Goal: Task Accomplishment & Management: Use online tool/utility

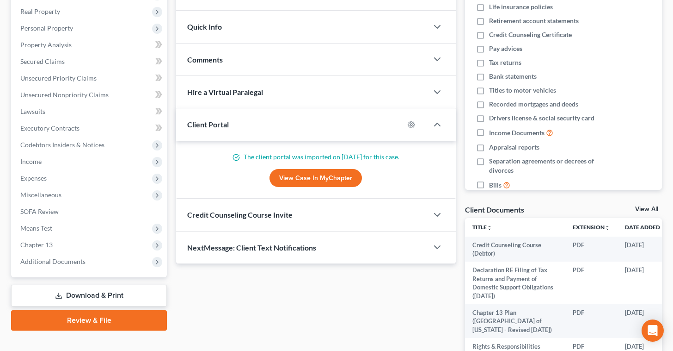
scroll to position [145, 0]
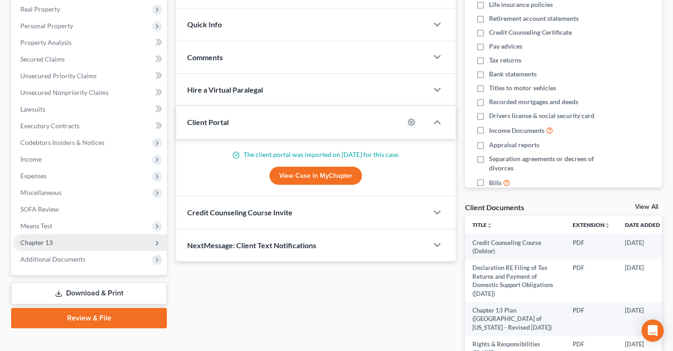
click at [55, 239] on span "Chapter 13" at bounding box center [90, 242] width 154 height 17
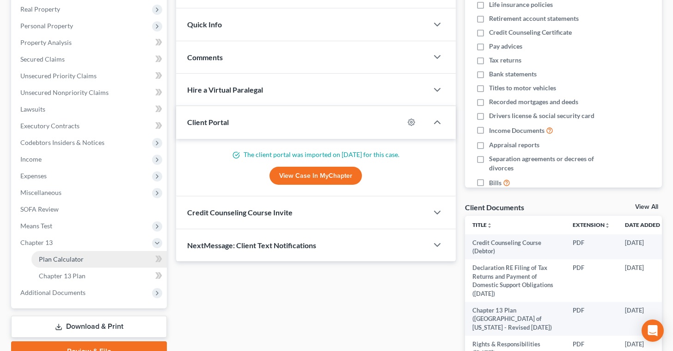
click at [85, 256] on link "Plan Calculator" at bounding box center [98, 259] width 135 height 17
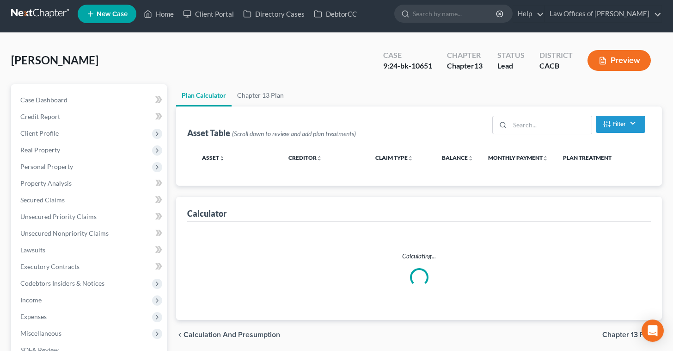
scroll to position [1, 0]
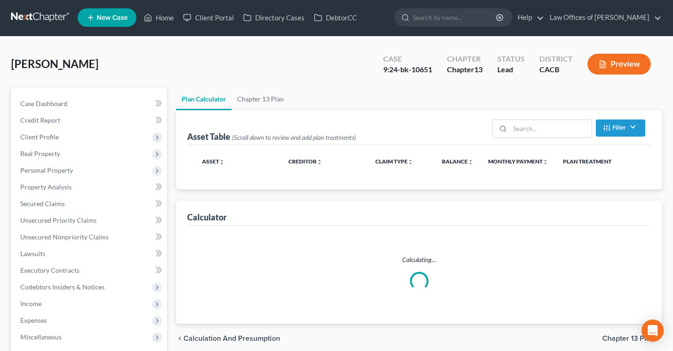
select select "59"
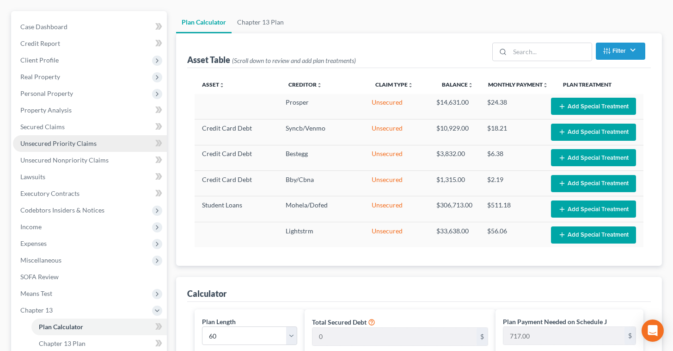
scroll to position [79, 0]
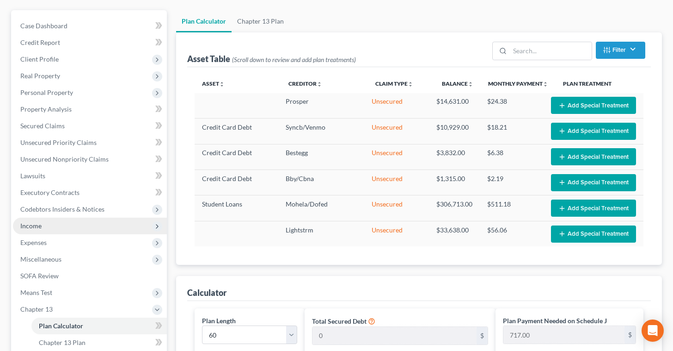
click at [53, 223] on span "Income" at bounding box center [90, 225] width 154 height 17
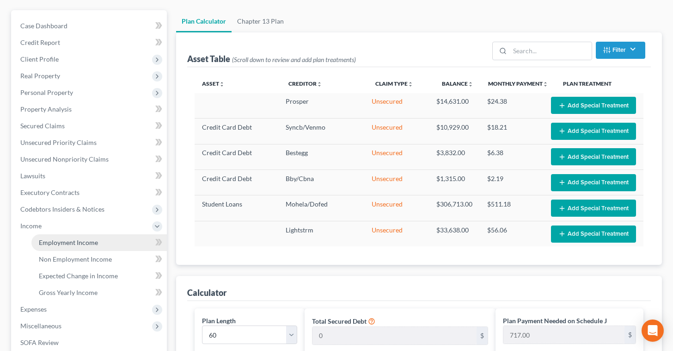
click at [99, 239] on link "Employment Income" at bounding box center [98, 242] width 135 height 17
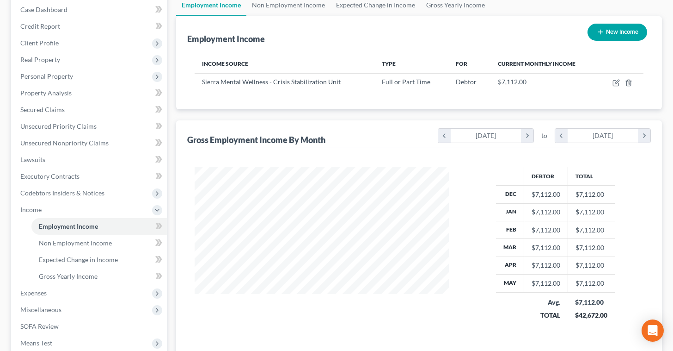
scroll to position [96, 0]
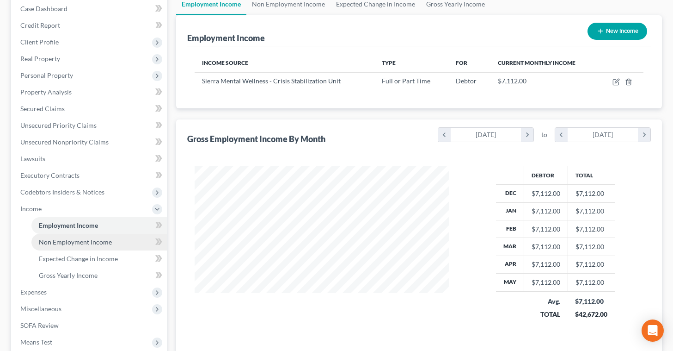
click at [104, 240] on span "Non Employment Income" at bounding box center [75, 242] width 73 height 8
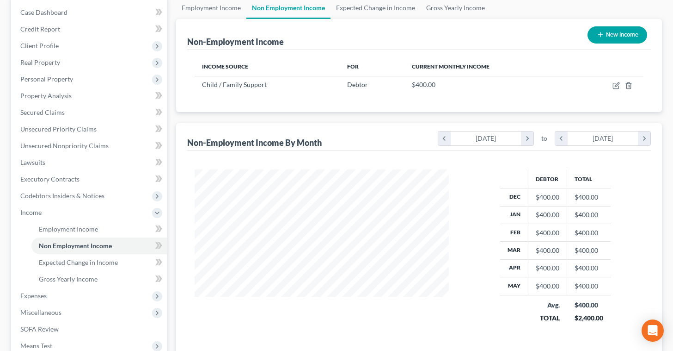
scroll to position [96, 0]
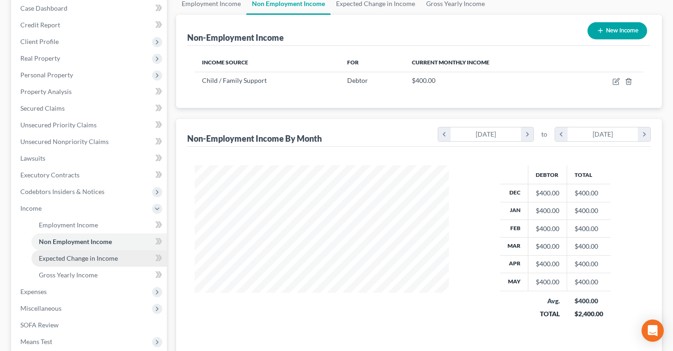
click at [110, 255] on span "Expected Change in Income" at bounding box center [78, 258] width 79 height 8
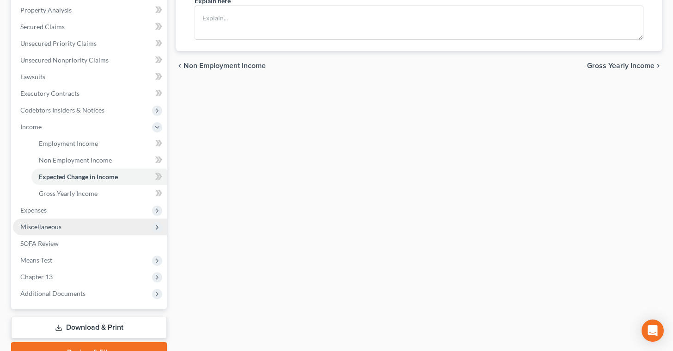
scroll to position [179, 0]
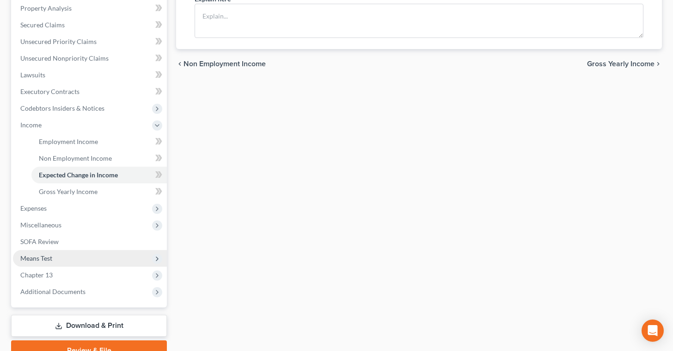
click at [67, 253] on span "Means Test" at bounding box center [90, 258] width 154 height 17
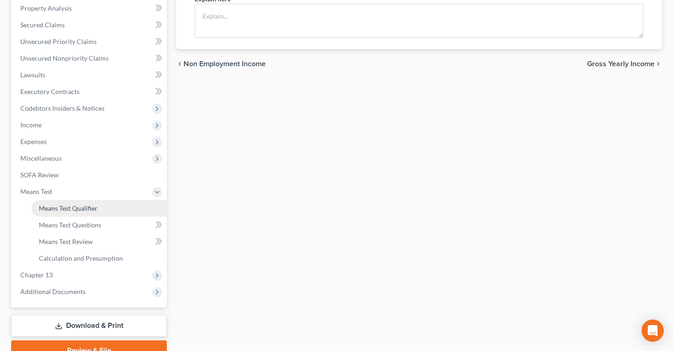
click at [93, 205] on span "Means Test Qualifier" at bounding box center [68, 208] width 59 height 8
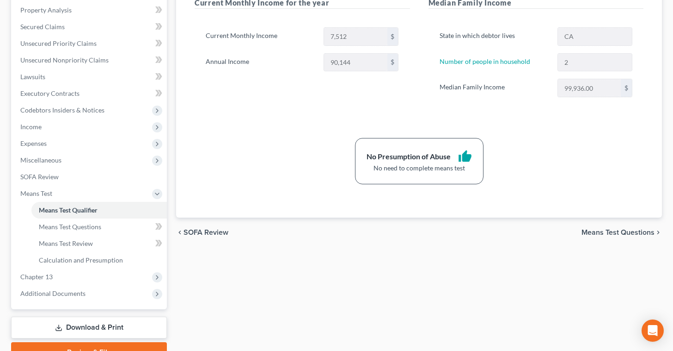
scroll to position [223, 0]
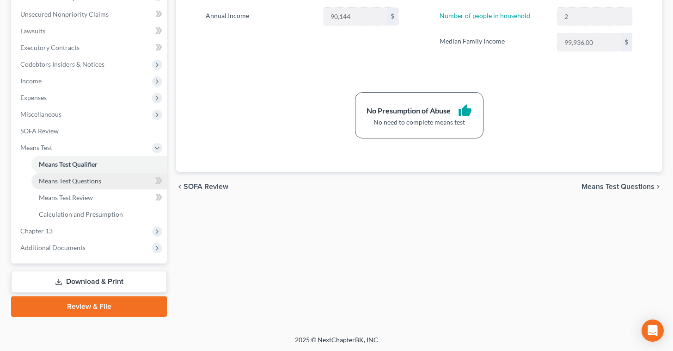
click at [87, 181] on span "Means Test Questions" at bounding box center [70, 181] width 62 height 8
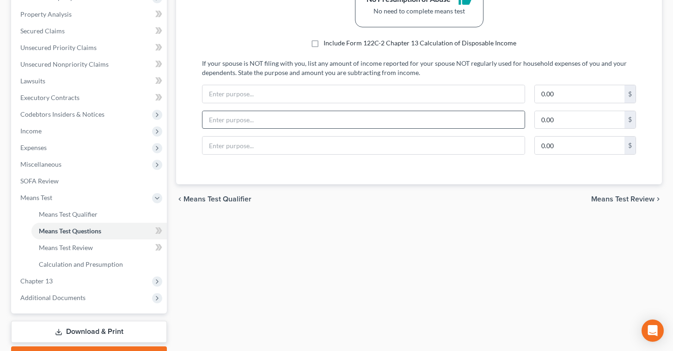
scroll to position [174, 0]
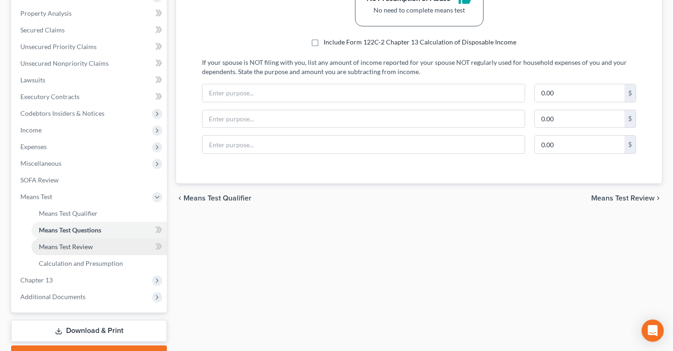
click at [89, 245] on span "Means Test Review" at bounding box center [66, 246] width 54 height 8
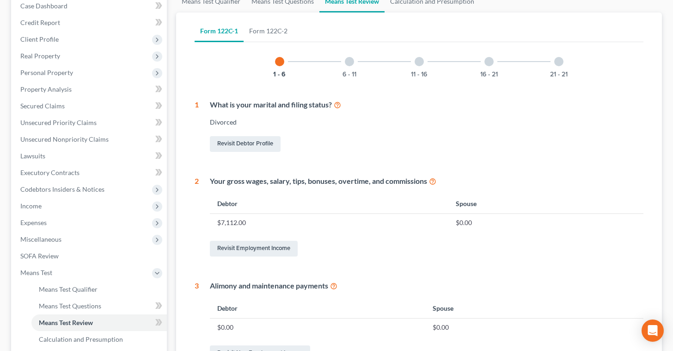
scroll to position [99, 0]
click at [271, 246] on link "Revisit Employment Income" at bounding box center [254, 248] width 88 height 16
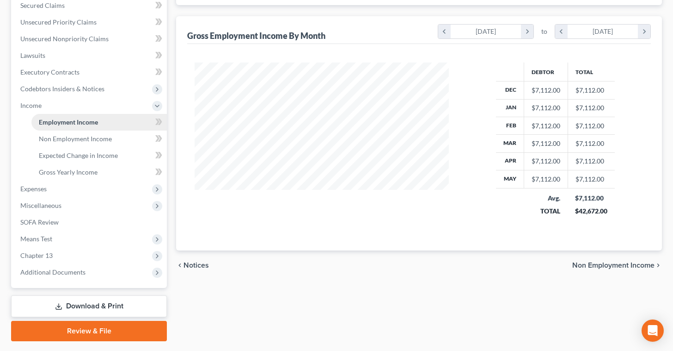
scroll to position [200, 0]
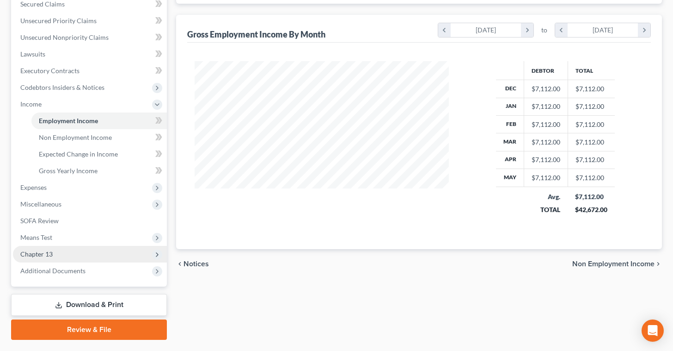
click at [65, 252] on span "Chapter 13" at bounding box center [90, 254] width 154 height 17
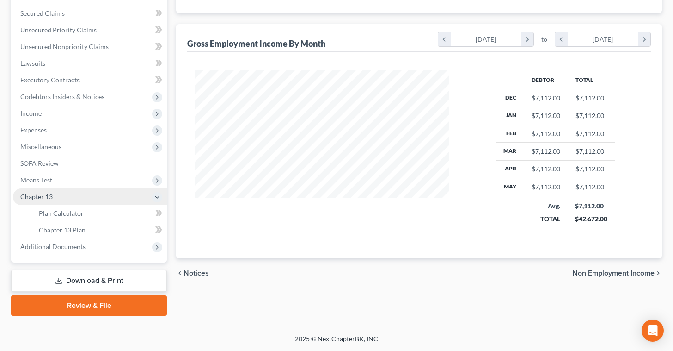
scroll to position [190, 0]
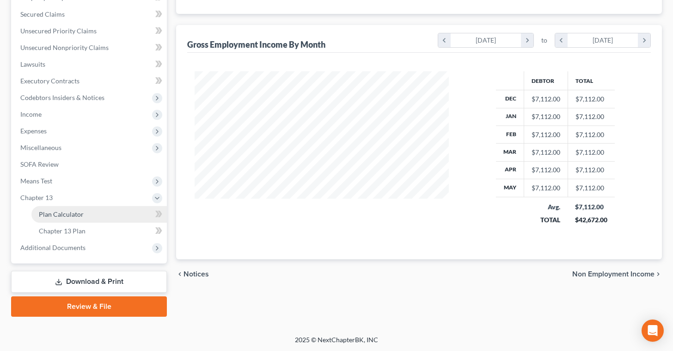
click at [80, 210] on span "Plan Calculator" at bounding box center [61, 214] width 45 height 8
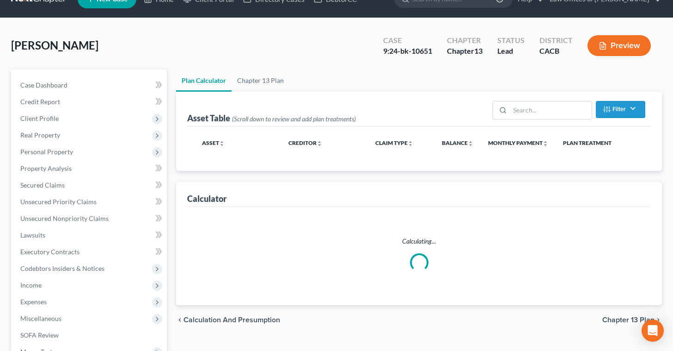
scroll to position [3, 0]
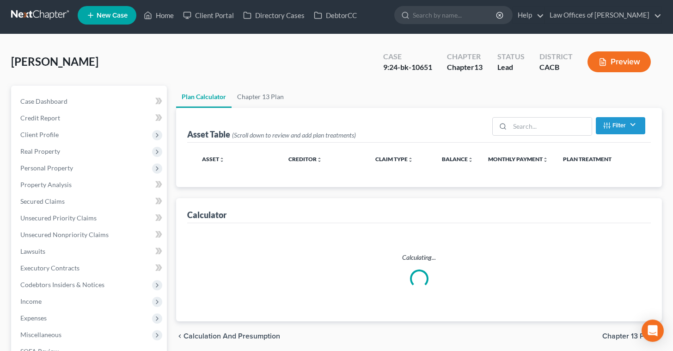
select select "59"
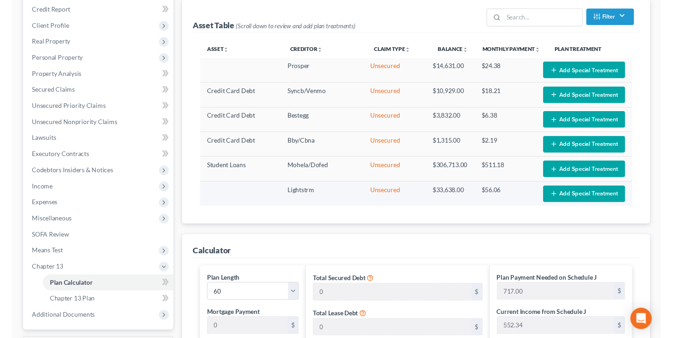
scroll to position [112, 0]
